Goal: Information Seeking & Learning: Check status

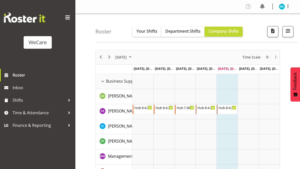
click at [69, 18] on span at bounding box center [68, 18] width 8 height 8
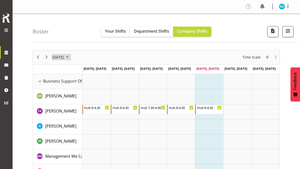
click at [70, 57] on span "August 2025" at bounding box center [67, 57] width 6 height 6
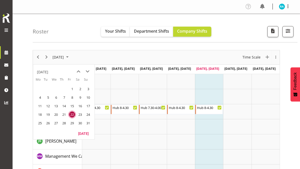
click at [86, 74] on span "next month" at bounding box center [87, 71] width 9 height 9
click at [87, 73] on span "next month" at bounding box center [87, 71] width 9 height 9
click at [55, 86] on span "1" at bounding box center [56, 89] width 8 height 8
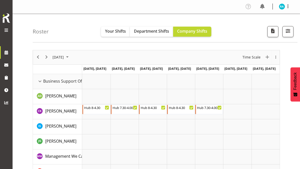
click at [292, 31] on button "button" at bounding box center [287, 31] width 11 height 11
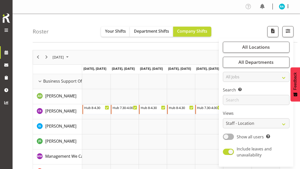
click at [256, 52] on button "All Locations" at bounding box center [256, 47] width 67 height 11
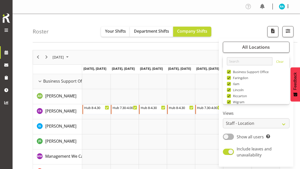
click at [230, 71] on span at bounding box center [229, 72] width 4 height 4
click at [230, 71] on input "Business Support Office" at bounding box center [228, 71] width 3 height 3
checkbox input "false"
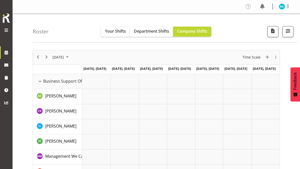
click at [285, 34] on span "button" at bounding box center [288, 31] width 7 height 7
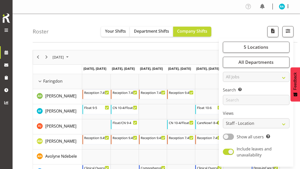
click at [288, 33] on span "button" at bounding box center [288, 31] width 7 height 7
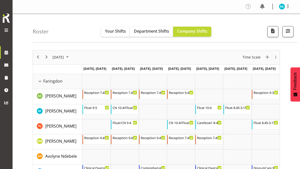
click at [290, 37] on button "button" at bounding box center [287, 31] width 11 height 11
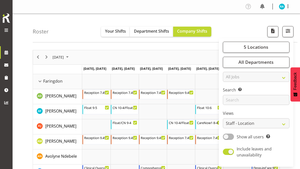
click at [257, 47] on span "5 Locations" at bounding box center [256, 47] width 25 height 6
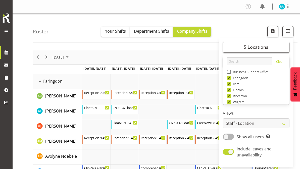
click at [230, 84] on span at bounding box center [229, 84] width 4 height 4
click at [230, 84] on input "Ilam" at bounding box center [228, 83] width 3 height 3
checkbox input "false"
click at [228, 89] on span at bounding box center [229, 90] width 4 height 4
click at [228, 89] on input "Lincoln" at bounding box center [228, 89] width 3 height 3
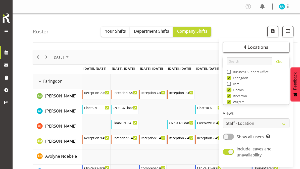
checkbox input "false"
click at [230, 95] on span at bounding box center [229, 96] width 4 height 4
click at [230, 95] on input "Riccarton" at bounding box center [228, 95] width 3 height 3
checkbox input "false"
click at [231, 102] on span at bounding box center [229, 102] width 4 height 4
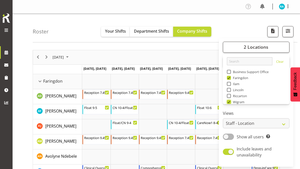
click at [230, 102] on input "Wigram" at bounding box center [228, 101] width 3 height 3
click at [291, 32] on span "button" at bounding box center [288, 31] width 7 height 7
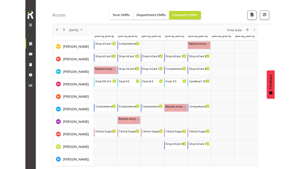
scroll to position [256, 0]
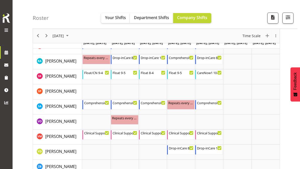
click at [119, 20] on span "Your Shifts" at bounding box center [115, 18] width 21 height 6
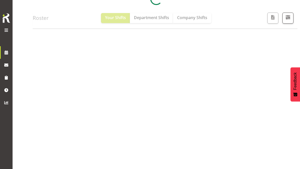
scroll to position [78, 0]
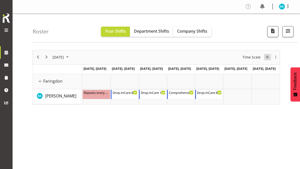
click at [266, 57] on span "New Event" at bounding box center [267, 57] width 6 height 6
click at [273, 57] on div "overflow" at bounding box center [276, 57] width 8 height 3
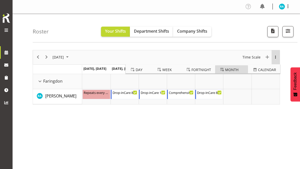
click at [235, 71] on span "Month" at bounding box center [231, 70] width 13 height 6
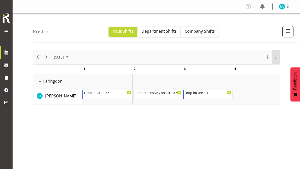
click at [274, 57] on div "overflow" at bounding box center [276, 57] width 8 height 3
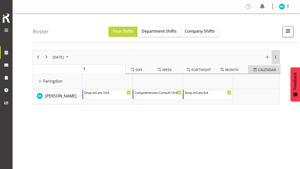
click at [267, 68] on span "calendar" at bounding box center [267, 70] width 18 height 6
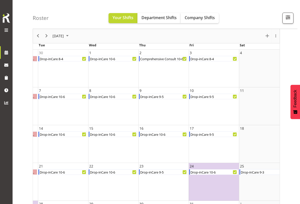
click at [209, 146] on td "17 9:00 AM Drop-inCare 9-5" at bounding box center [214, 144] width 50 height 38
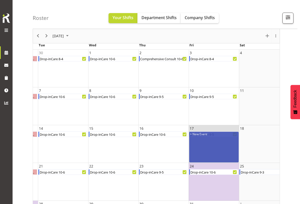
click at [209, 169] on td "24 10:00 AM Drop-inCare 10-6" at bounding box center [214, 182] width 50 height 38
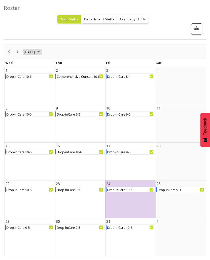
click at [35, 53] on span "[DATE]" at bounding box center [29, 52] width 12 height 6
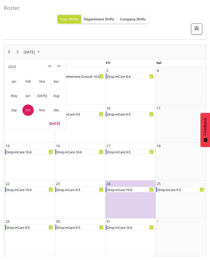
click at [41, 112] on span "Nov" at bounding box center [41, 109] width 11 height 11
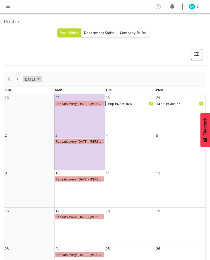
click at [29, 81] on span "[DATE]" at bounding box center [29, 79] width 12 height 6
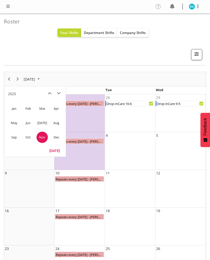
click at [12, 137] on span "Sep" at bounding box center [13, 136] width 11 height 11
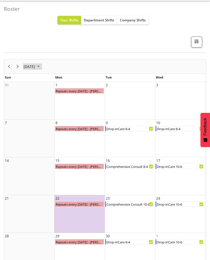
click at [34, 69] on span "[DATE]" at bounding box center [29, 66] width 12 height 6
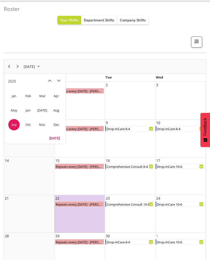
click at [54, 113] on span "Aug" at bounding box center [56, 110] width 11 height 11
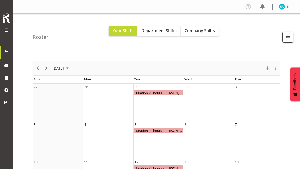
click at [288, 38] on span "button" at bounding box center [288, 36] width 7 height 7
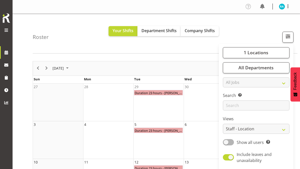
click at [266, 54] on span "1 Locations" at bounding box center [256, 52] width 25 height 6
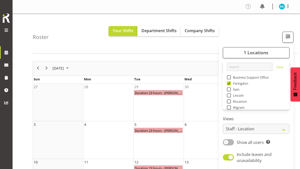
click at [230, 107] on span at bounding box center [229, 108] width 4 height 4
click at [230, 107] on input "Wigram" at bounding box center [228, 107] width 3 height 3
checkbox input "true"
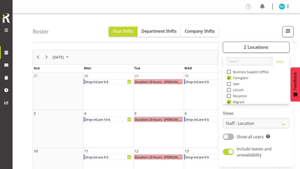
click at [287, 34] on span "button" at bounding box center [288, 31] width 7 height 7
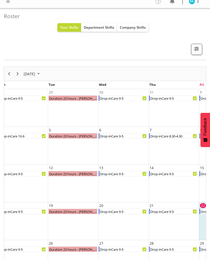
click at [111, 29] on span "Department Shifts" at bounding box center [99, 27] width 30 height 5
